Goal: Information Seeking & Learning: Learn about a topic

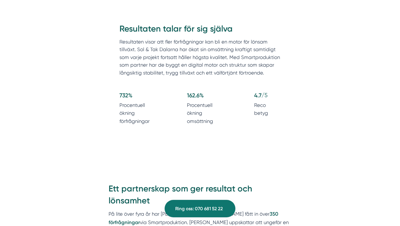
scroll to position [573, 0]
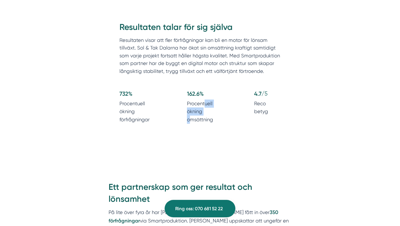
drag, startPoint x: 205, startPoint y: 101, endPoint x: 189, endPoint y: 118, distance: 23.7
click at [189, 118] on p "Procentuell ökning omsättning" at bounding box center [207, 112] width 41 height 24
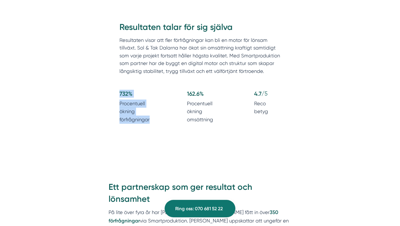
drag, startPoint x: 111, startPoint y: 97, endPoint x: 161, endPoint y: 124, distance: 57.1
click at [161, 124] on div "Resultaten talar för sig själva Resultaten visar att fler förfrågningar kan bli…" at bounding box center [200, 74] width 196 height 158
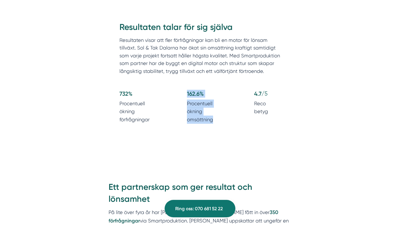
drag, startPoint x: 185, startPoint y: 89, endPoint x: 216, endPoint y: 119, distance: 43.3
click at [216, 119] on div "Resultaten talar för sig själva Resultaten visar att fler förfrågningar kan bli…" at bounding box center [200, 74] width 196 height 158
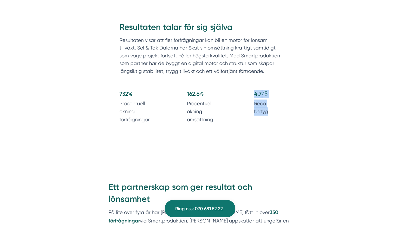
drag, startPoint x: 250, startPoint y: 95, endPoint x: 274, endPoint y: 109, distance: 27.7
click at [274, 109] on div "732 % Procentuell ökning förfrågningar 162.6 % Procentuell ökning omsättning 4.…" at bounding box center [199, 108] width 161 height 37
click at [274, 109] on p "Reco betyg" at bounding box center [267, 108] width 26 height 16
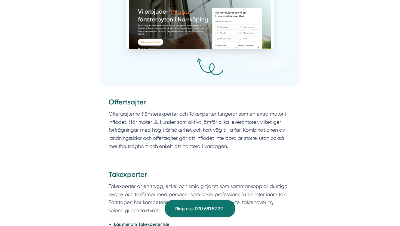
scroll to position [1140, 0]
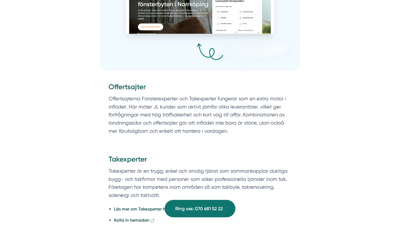
click at [130, 82] on h3 "Offertsajter" at bounding box center [200, 88] width 183 height 13
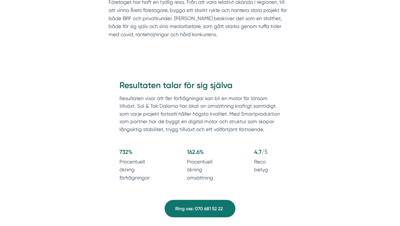
scroll to position [521, 0]
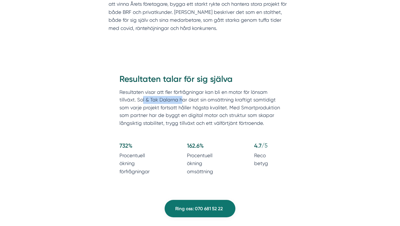
drag, startPoint x: 137, startPoint y: 98, endPoint x: 177, endPoint y: 101, distance: 39.8
click at [177, 101] on p "Resultaten visar att fler förfrågningar kan bli en motor för lönsam tillväxt. S…" at bounding box center [199, 108] width 161 height 41
